Goal: Find specific page/section: Find specific page/section

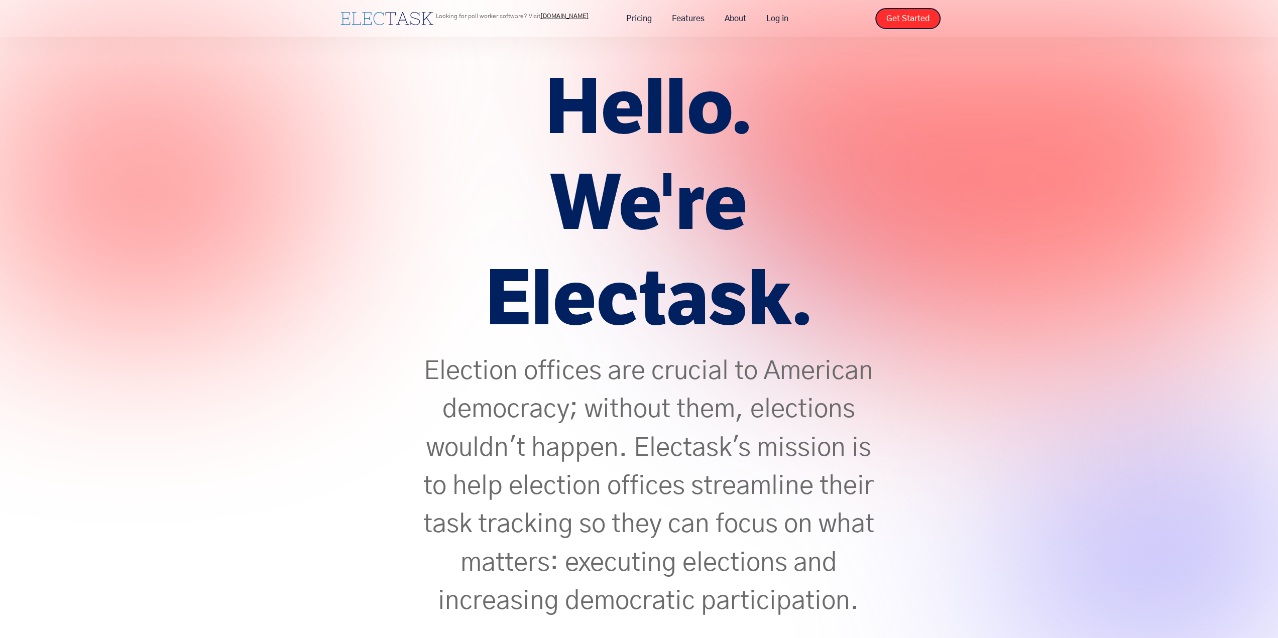
click at [540, 19] on link "[DOMAIN_NAME]" at bounding box center [564, 16] width 48 height 6
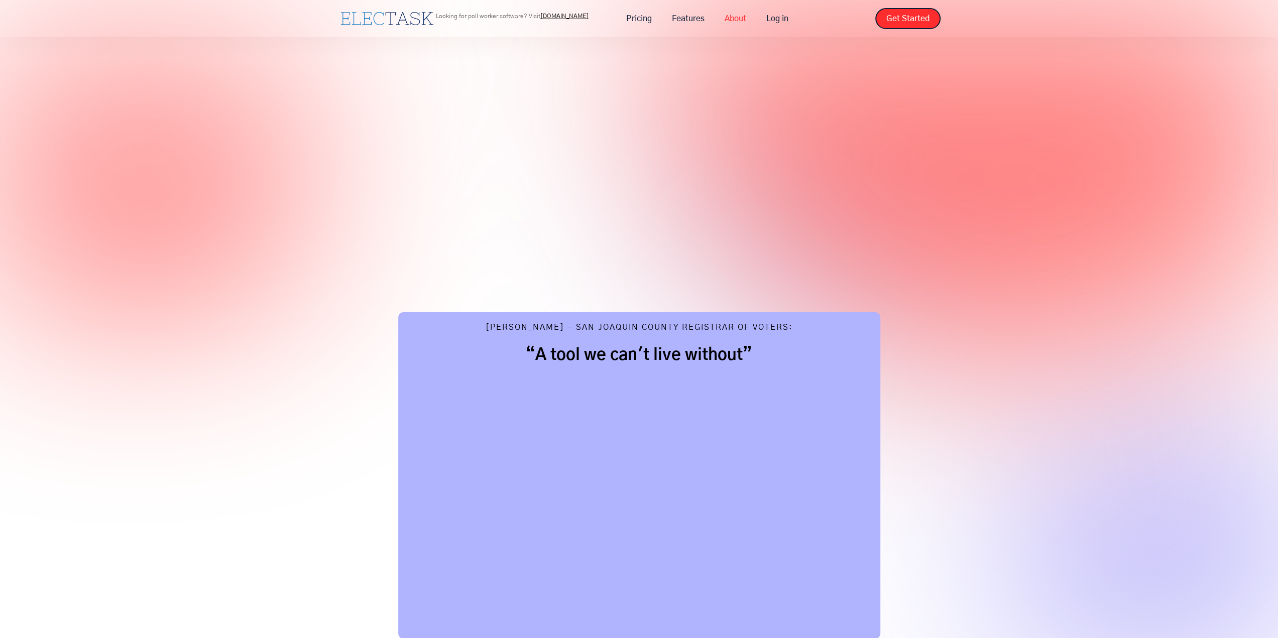
click at [715, 29] on link "About" at bounding box center [736, 18] width 42 height 21
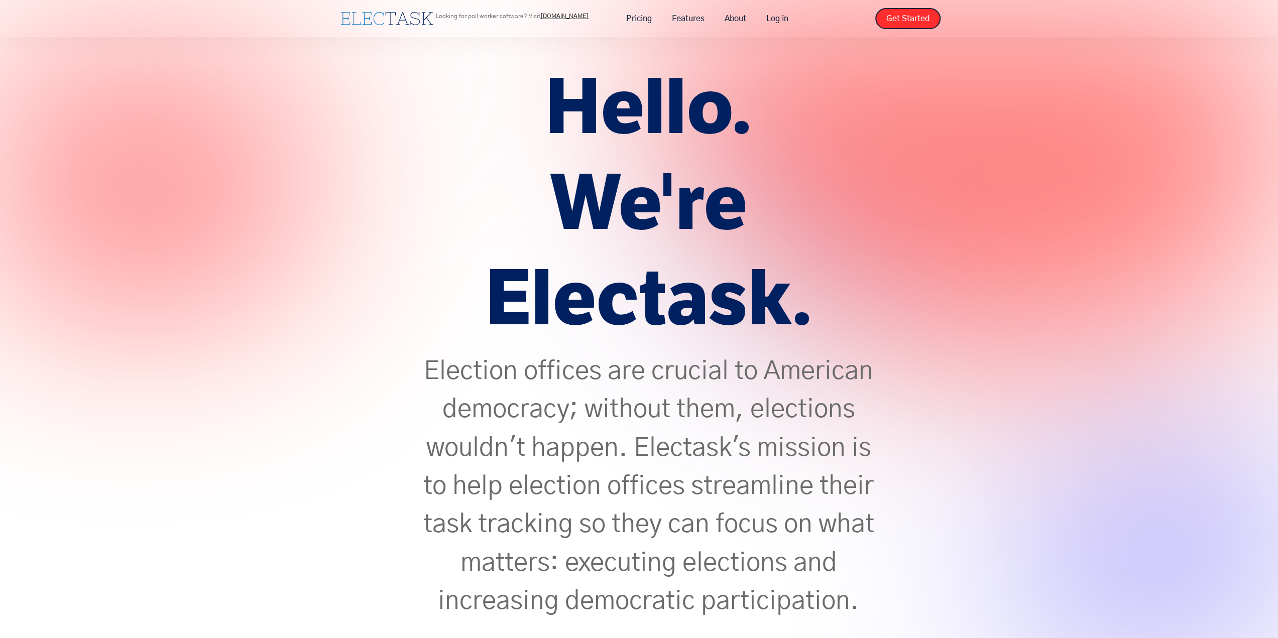
click at [540, 19] on link "[DOMAIN_NAME]" at bounding box center [564, 16] width 48 height 6
